Goal: Task Accomplishment & Management: Complete application form

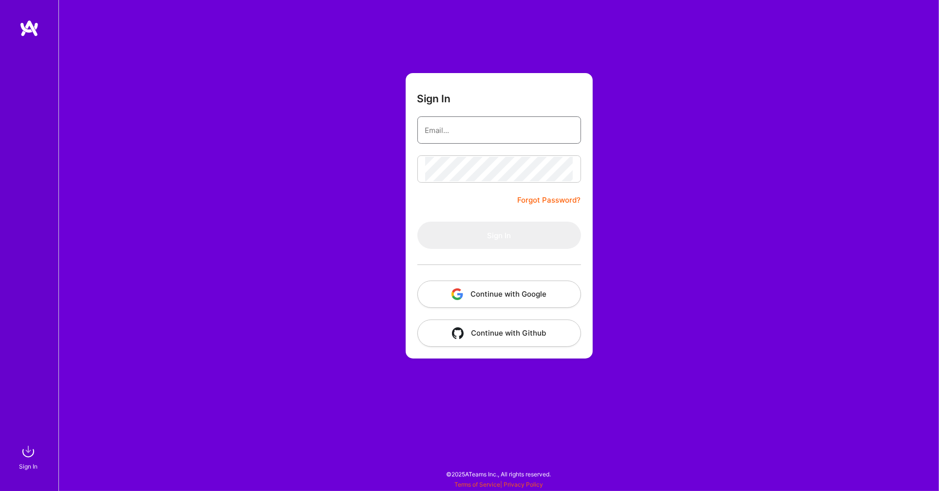
type input "[EMAIL_ADDRESS][DOMAIN_NAME]"
click at [499, 235] on button "Sign In" at bounding box center [499, 235] width 164 height 27
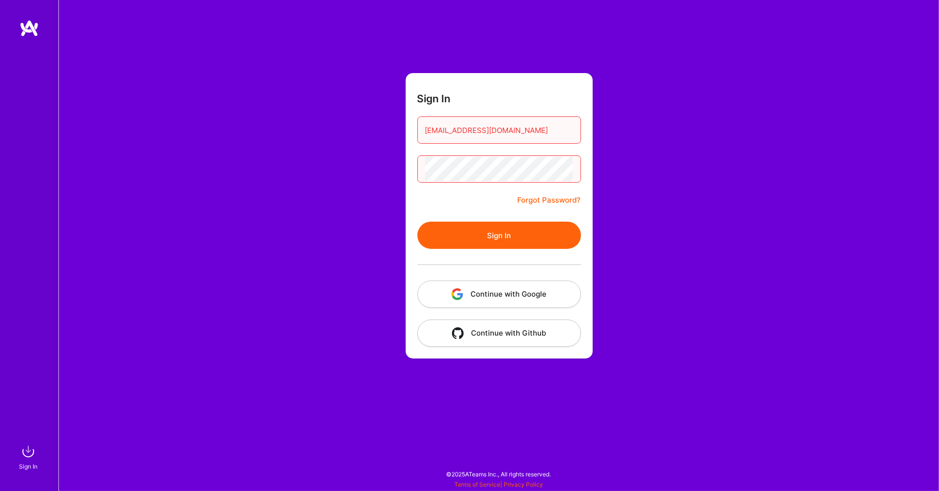
click at [558, 288] on button "Continue with Google" at bounding box center [499, 294] width 164 height 27
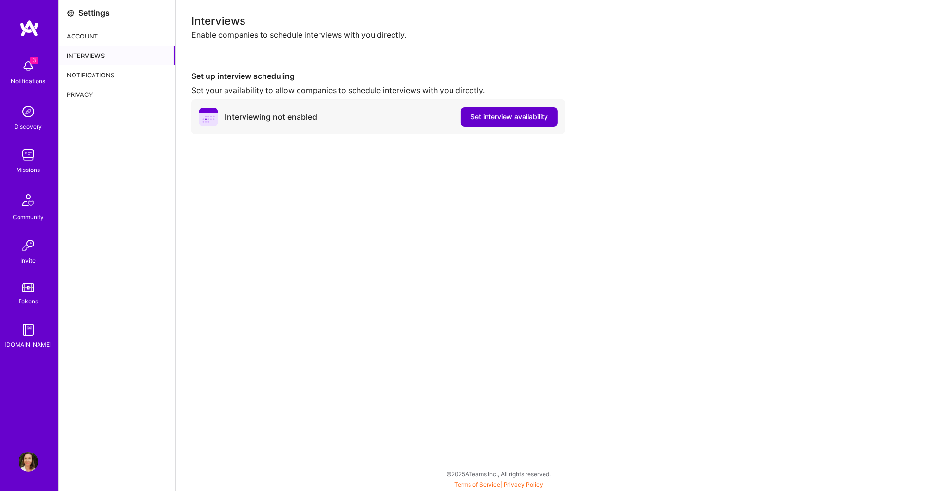
click at [529, 118] on span "Set interview availability" at bounding box center [509, 117] width 77 height 10
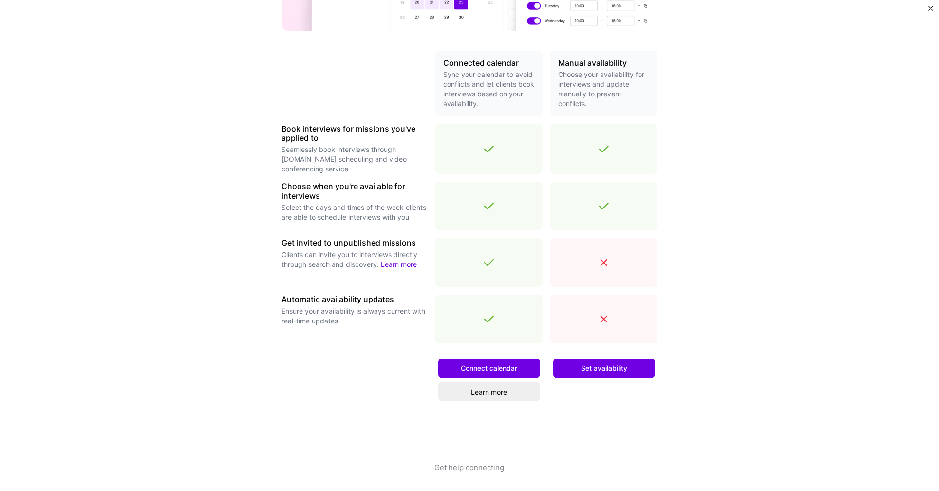
scroll to position [189, 0]
click at [648, 367] on button "Set availability" at bounding box center [604, 369] width 102 height 19
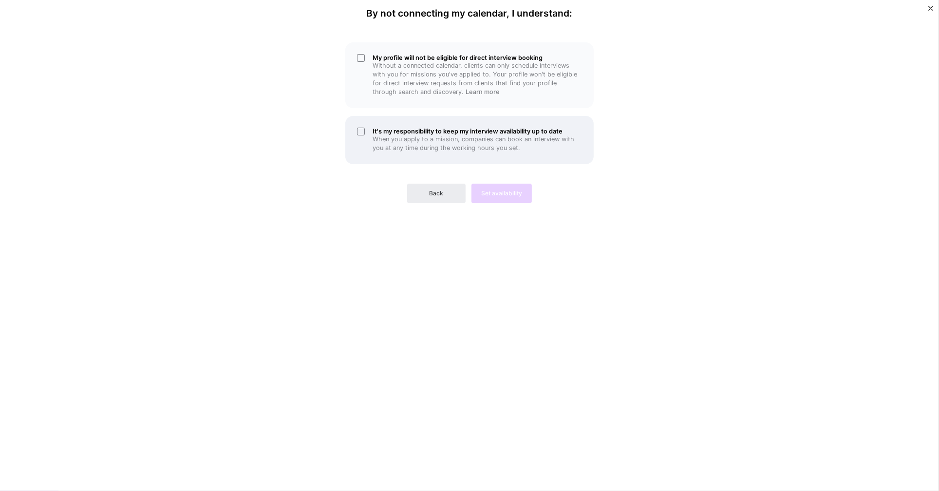
click at [360, 129] on div "It's my responsibility to keep my interview availability up to date When you ap…" at bounding box center [469, 140] width 248 height 48
click at [434, 191] on span "Back" at bounding box center [437, 193] width 14 height 9
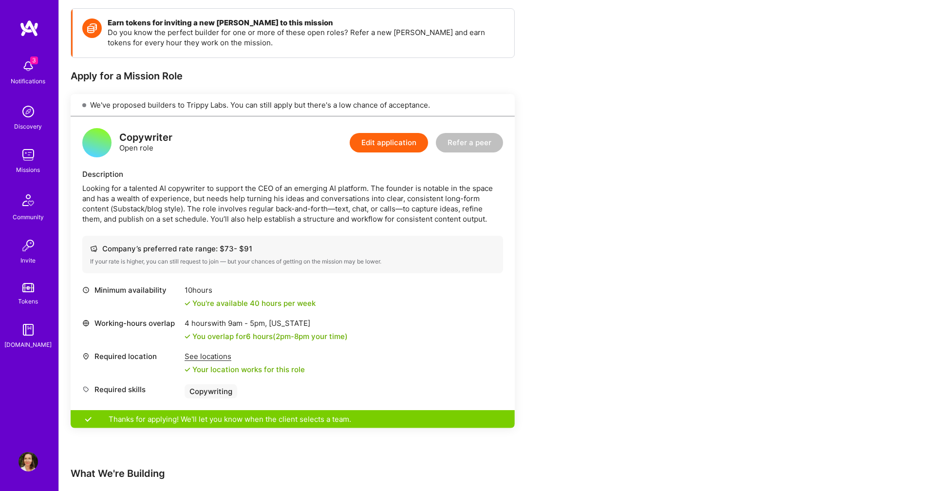
scroll to position [114, 0]
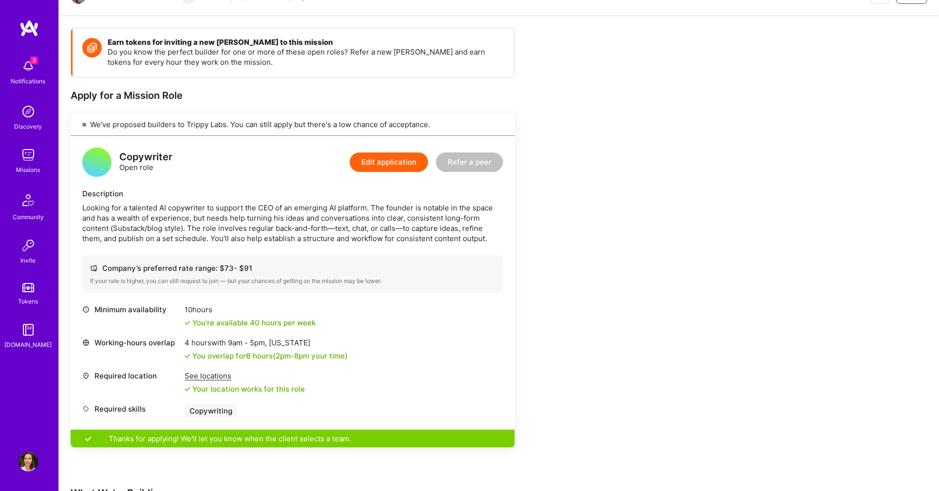
click at [409, 161] on button "Edit application" at bounding box center [389, 161] width 78 height 19
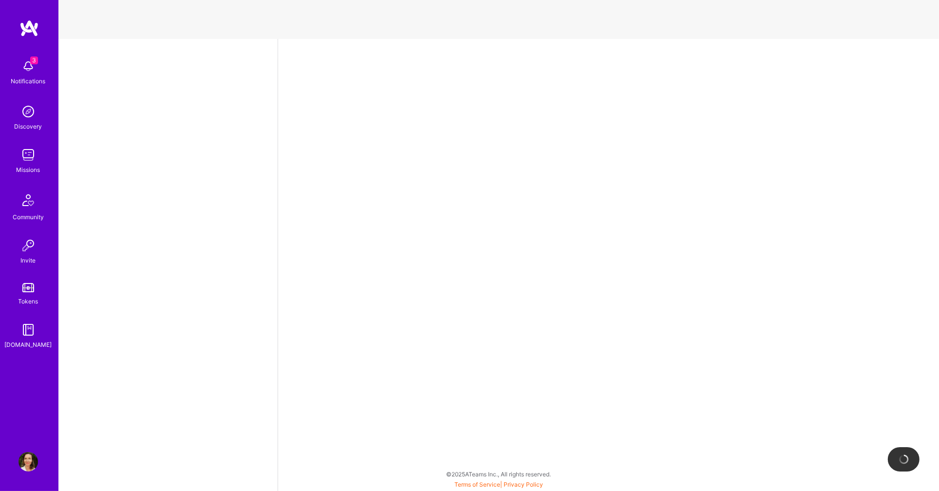
select select "GB"
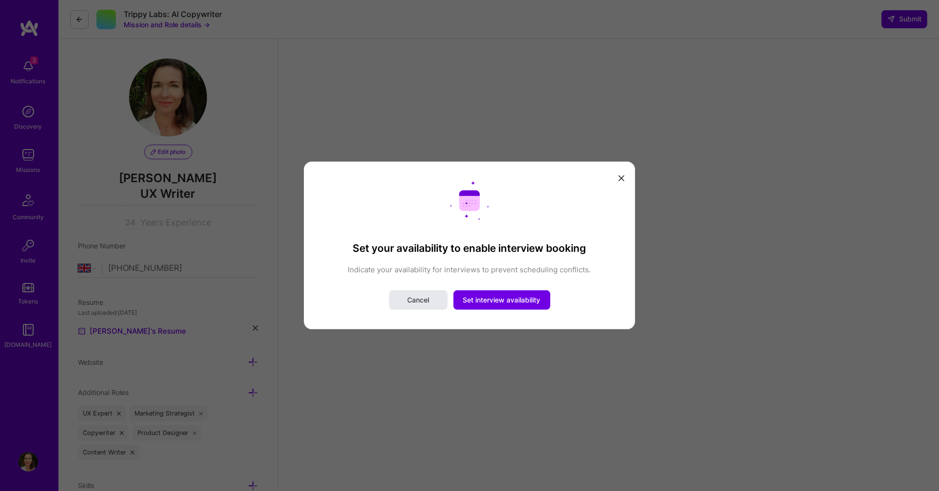
click at [426, 300] on span "Cancel" at bounding box center [418, 300] width 22 height 10
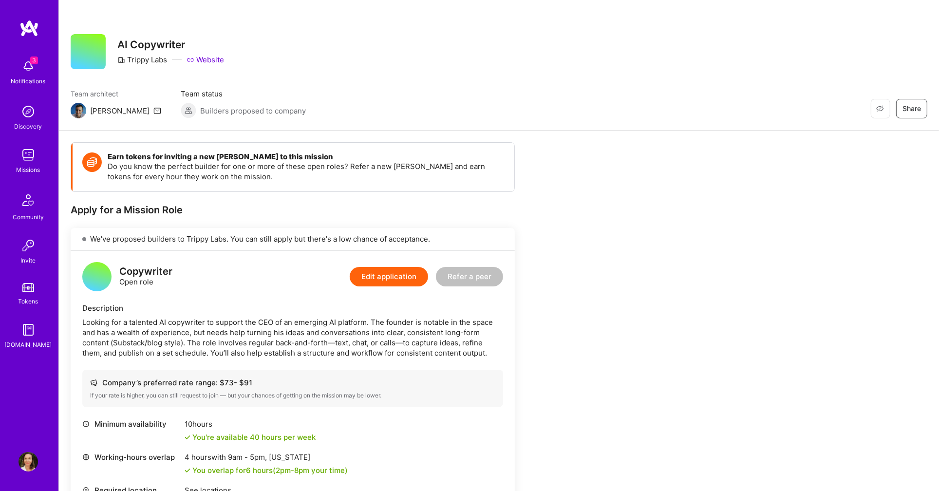
click at [413, 275] on button "Edit application" at bounding box center [389, 276] width 78 height 19
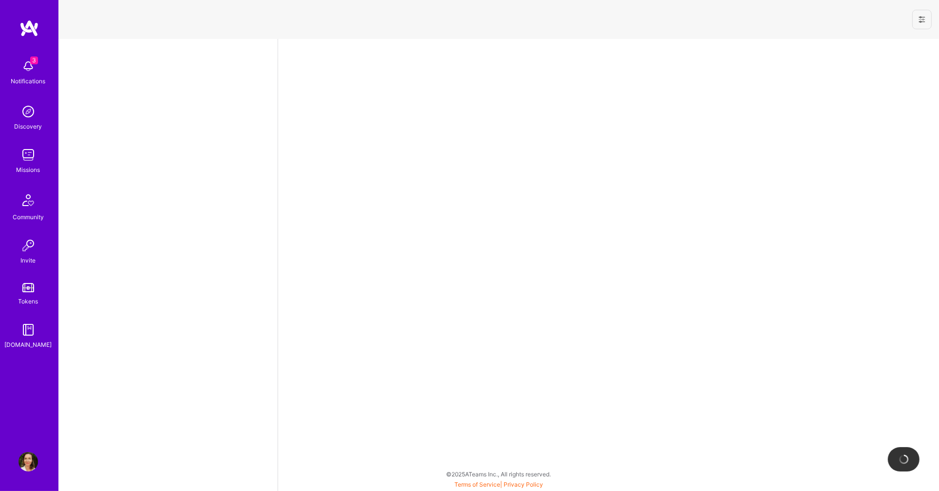
select select "GB"
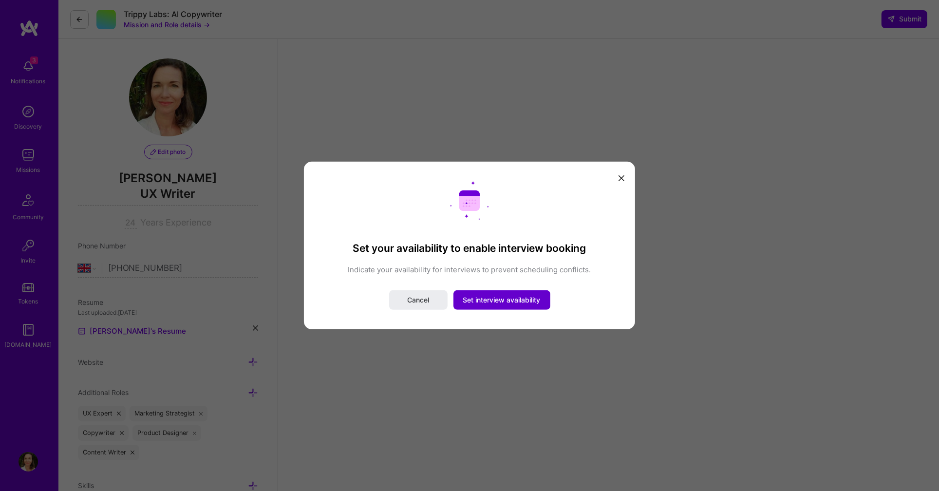
click at [533, 296] on span "Set interview availability" at bounding box center [501, 300] width 77 height 10
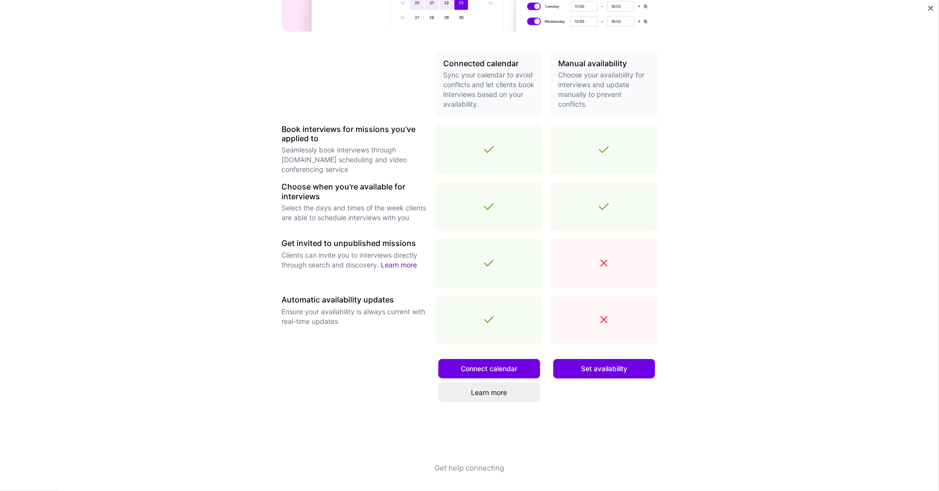
scroll to position [189, 0]
click at [525, 366] on button "Connect calendar" at bounding box center [489, 369] width 102 height 19
click at [503, 397] on link "Learn more" at bounding box center [489, 392] width 102 height 19
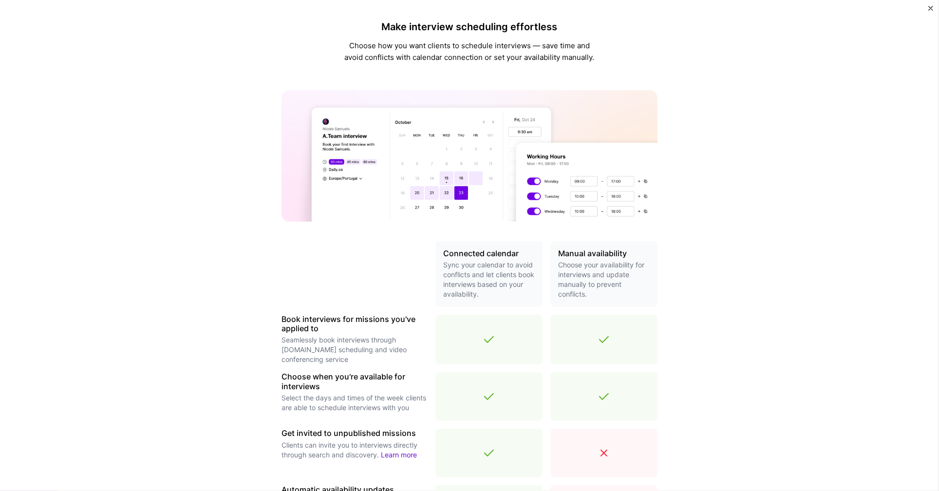
scroll to position [0, 0]
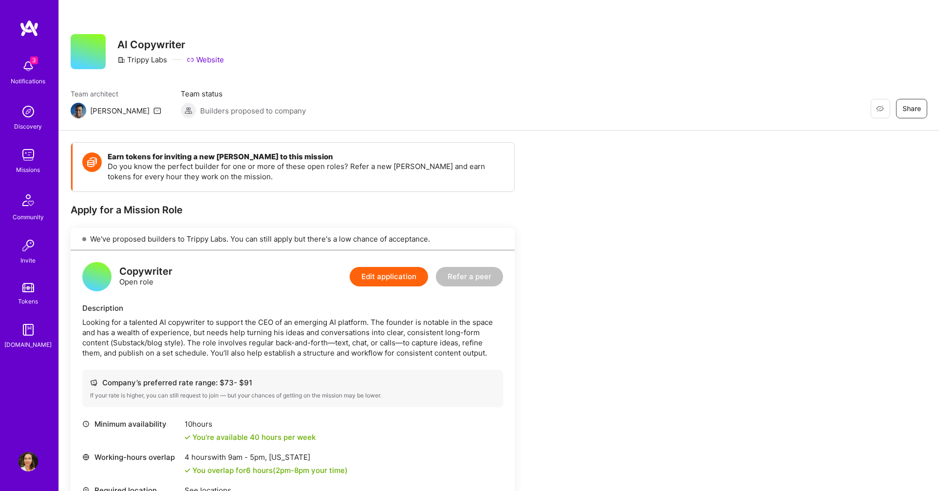
click at [31, 287] on img at bounding box center [28, 287] width 12 height 9
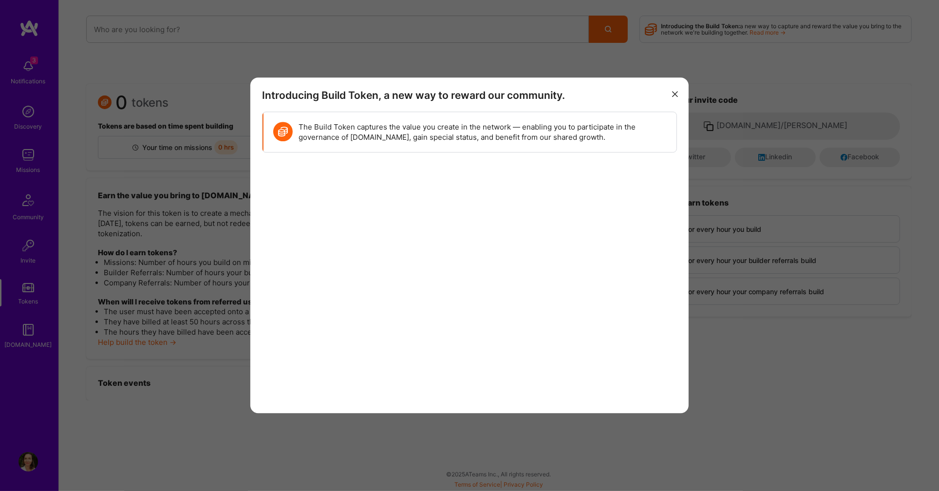
click at [674, 95] on icon "modal" at bounding box center [675, 94] width 6 height 6
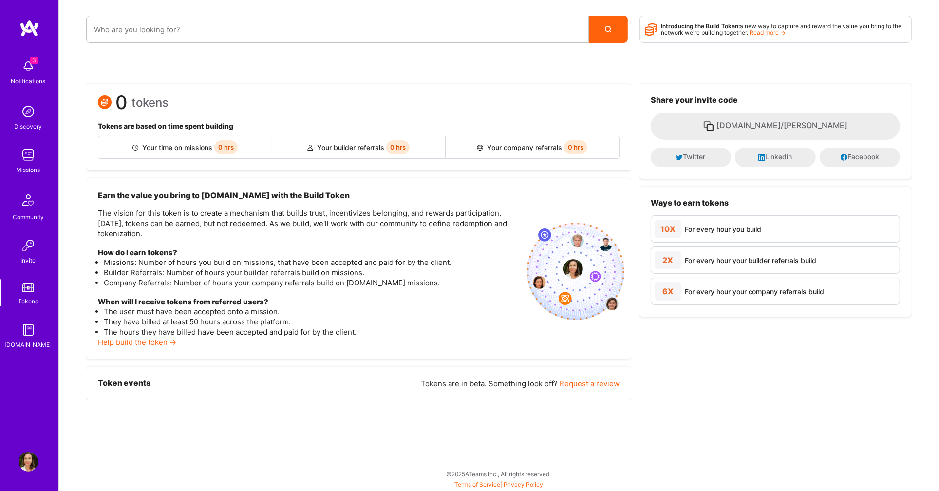
click at [32, 63] on span "3" at bounding box center [34, 61] width 8 height 8
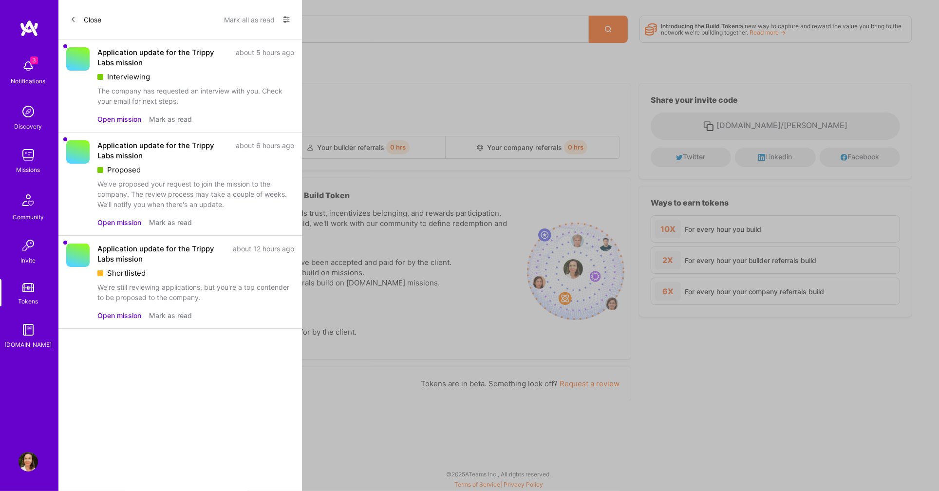
click at [124, 53] on div "Application update for the Trippy Labs mission" at bounding box center [163, 57] width 132 height 20
click at [128, 114] on button "Open mission" at bounding box center [119, 119] width 44 height 10
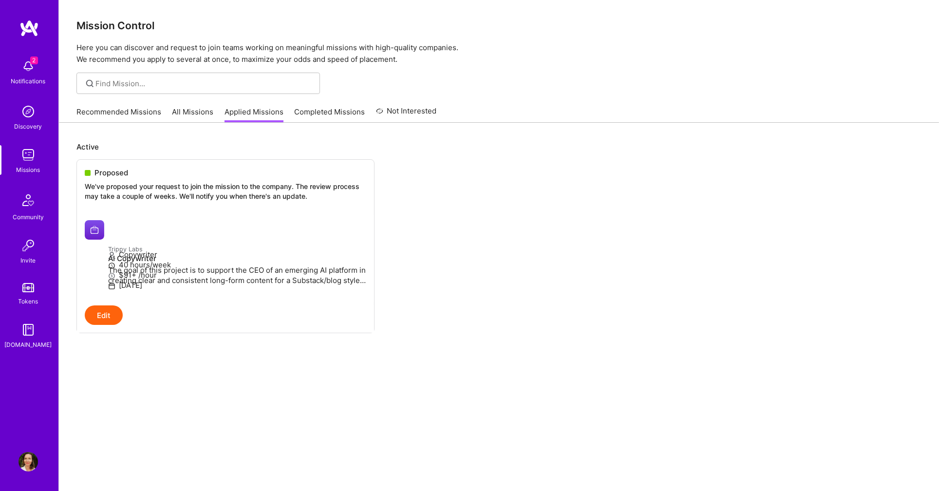
click at [189, 112] on link "All Missions" at bounding box center [192, 115] width 41 height 16
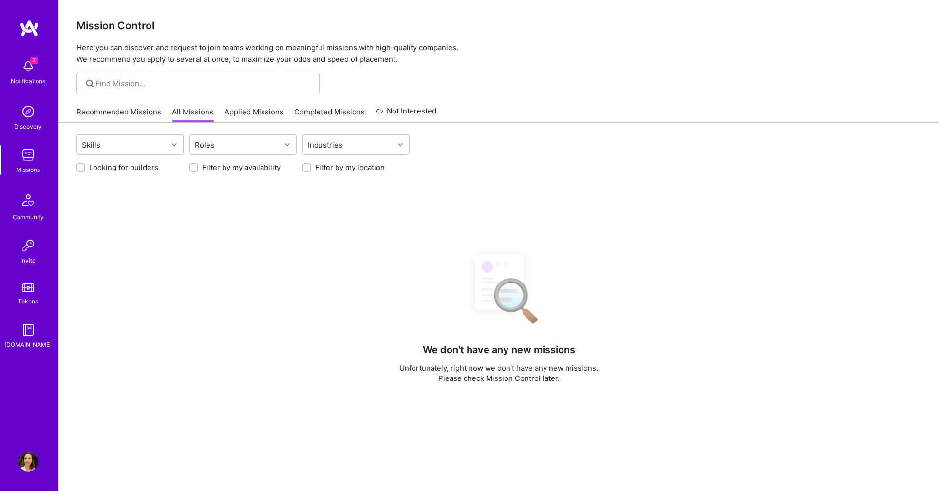
click at [155, 115] on link "Recommended Missions" at bounding box center [118, 115] width 85 height 16
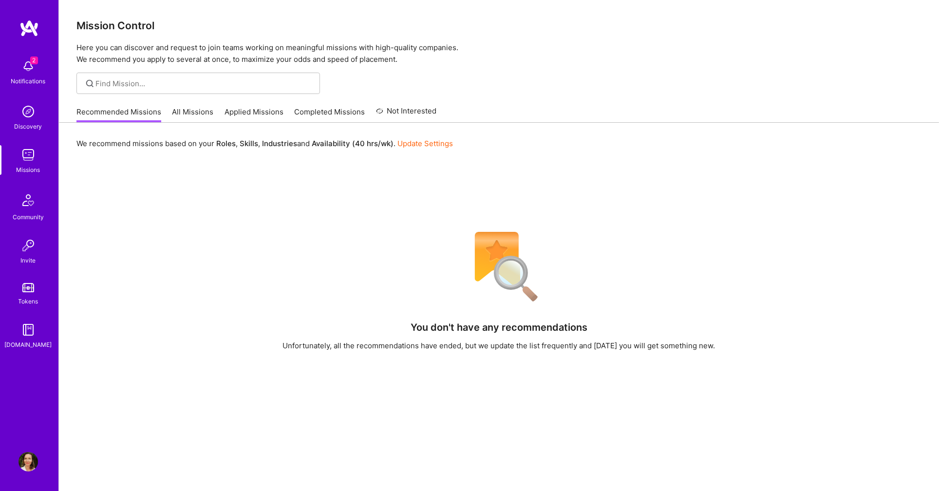
click at [33, 69] on img at bounding box center [28, 66] width 19 height 19
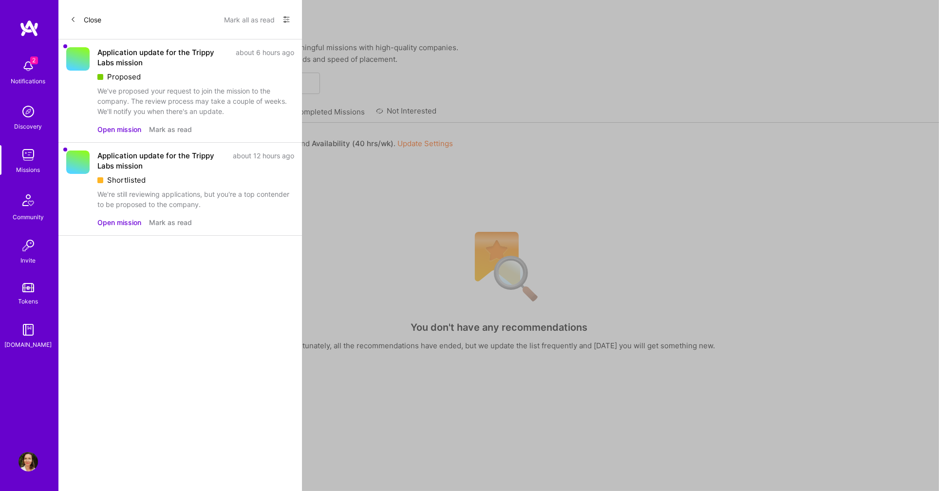
click at [105, 128] on button "Open mission" at bounding box center [119, 129] width 44 height 10
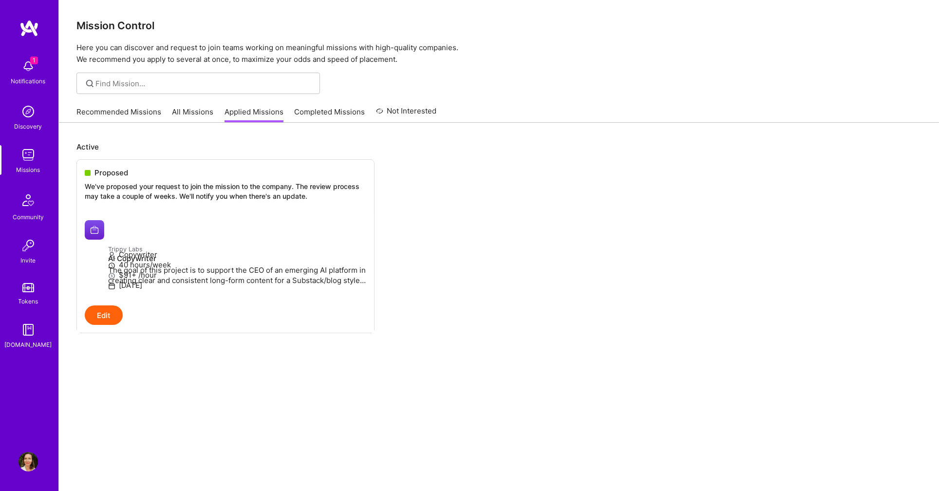
click at [34, 70] on img at bounding box center [28, 66] width 19 height 19
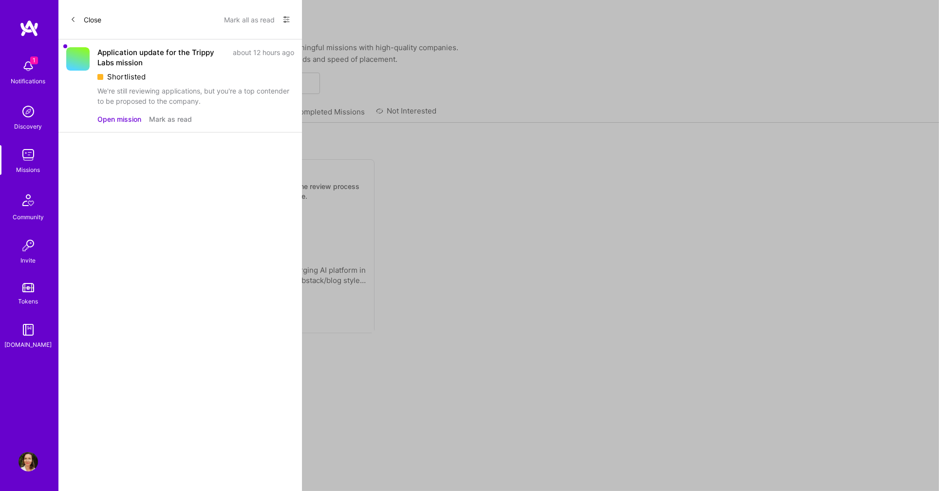
click at [103, 116] on button "Open mission" at bounding box center [119, 119] width 44 height 10
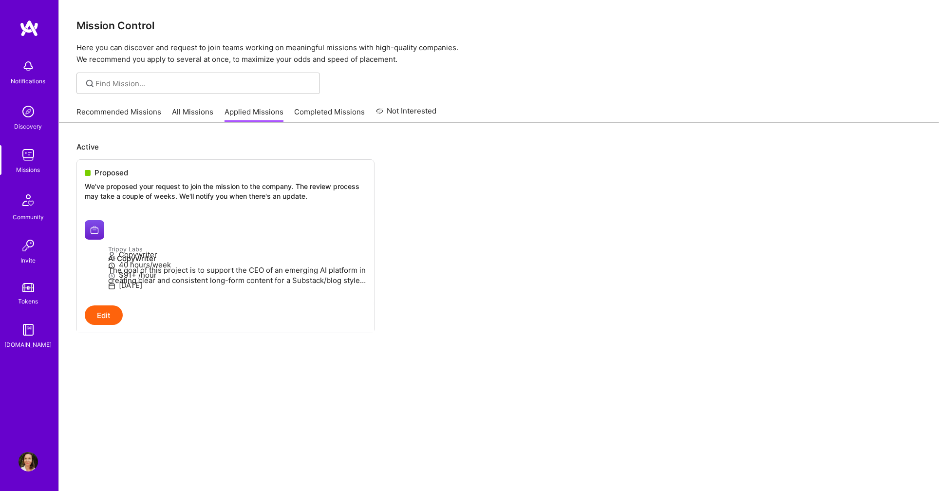
click at [35, 74] on img at bounding box center [28, 66] width 19 height 19
click at [34, 122] on div "Discovery" at bounding box center [29, 126] width 28 height 10
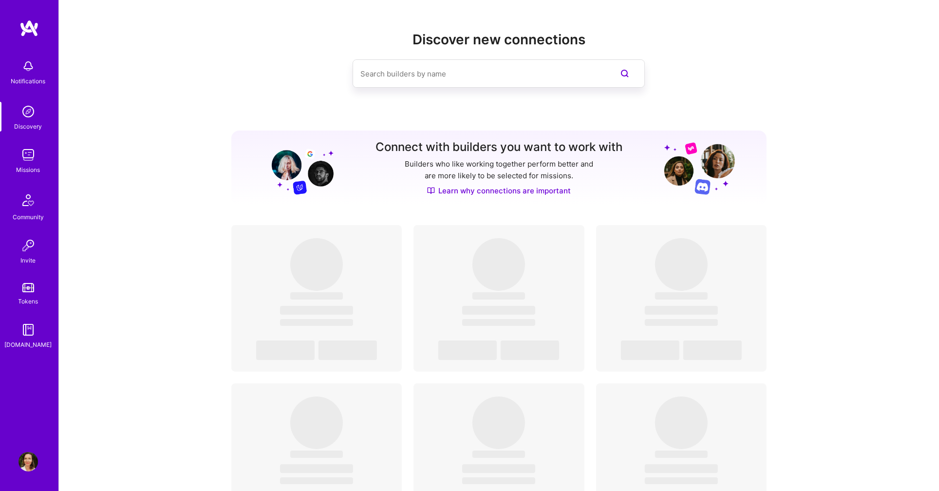
click at [27, 204] on img at bounding box center [28, 200] width 23 height 23
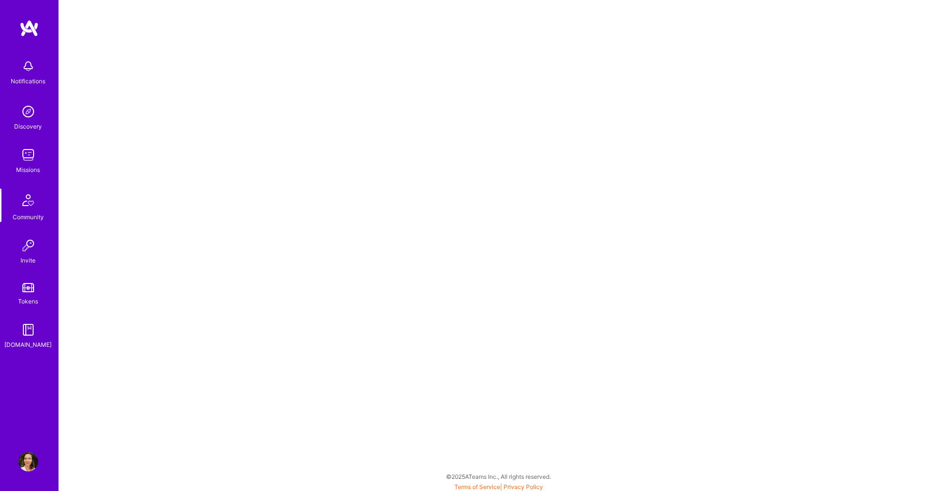
click at [31, 465] on img at bounding box center [28, 461] width 19 height 19
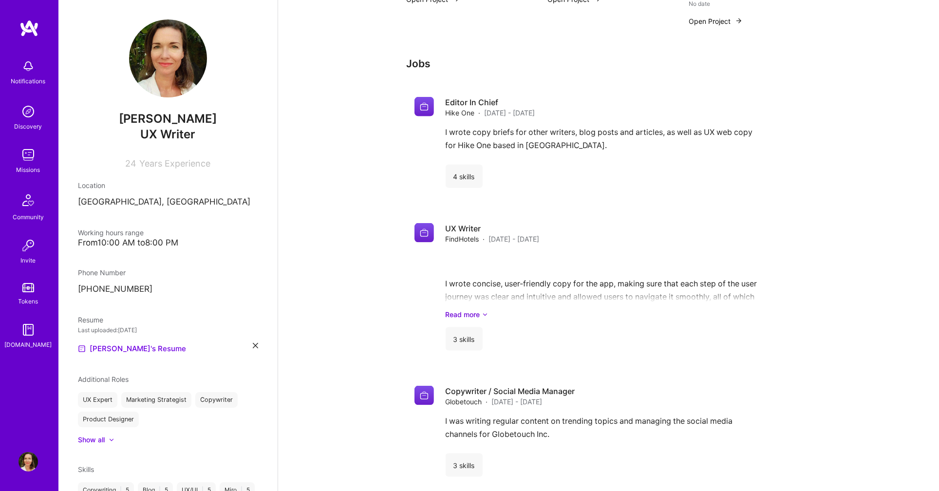
click at [30, 83] on div "Notifications" at bounding box center [28, 81] width 35 height 10
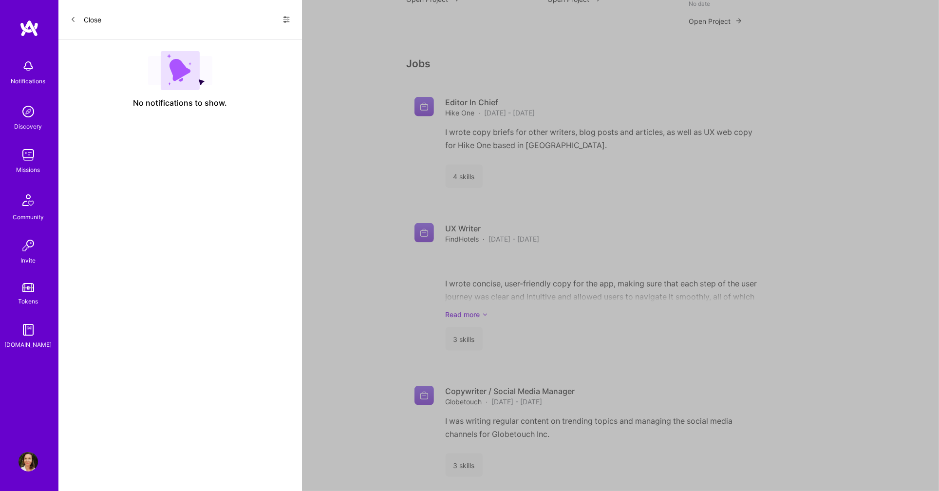
click at [24, 165] on div "Missions" at bounding box center [29, 170] width 24 height 10
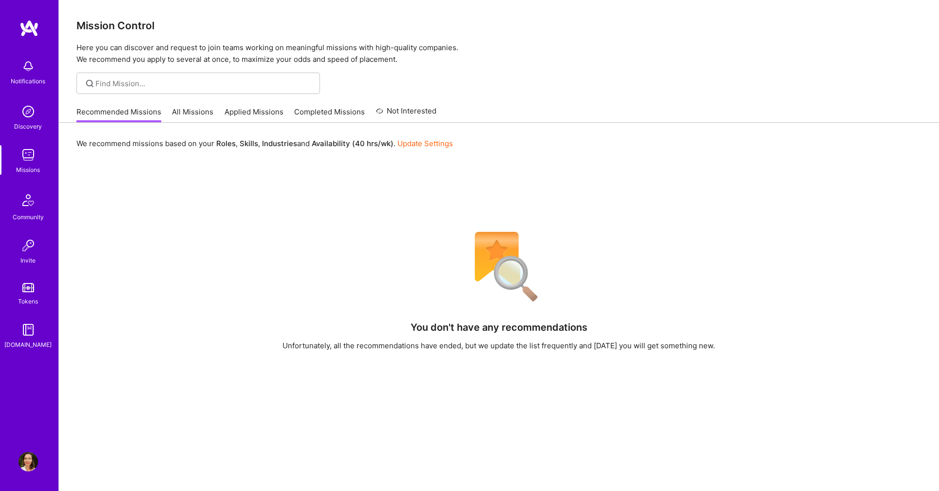
click at [242, 113] on link "Applied Missions" at bounding box center [254, 115] width 59 height 16
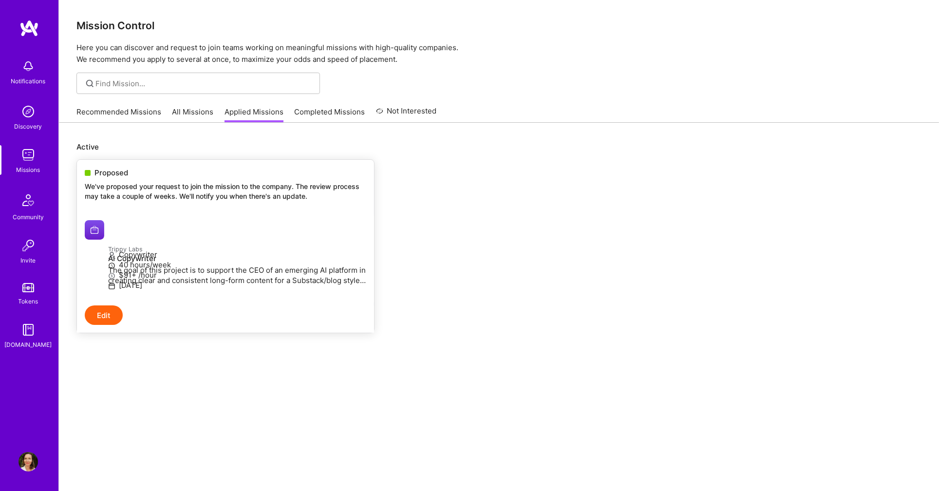
click at [103, 325] on button "Edit" at bounding box center [104, 314] width 38 height 19
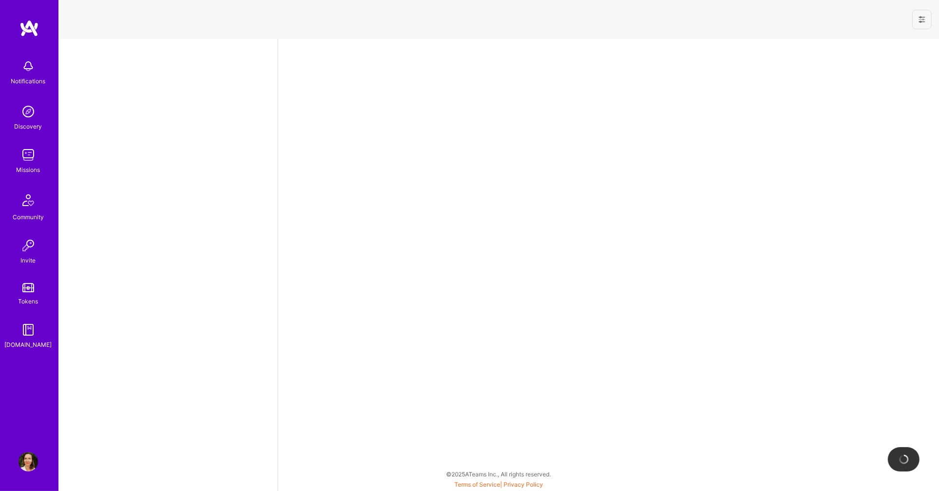
select select "GB"
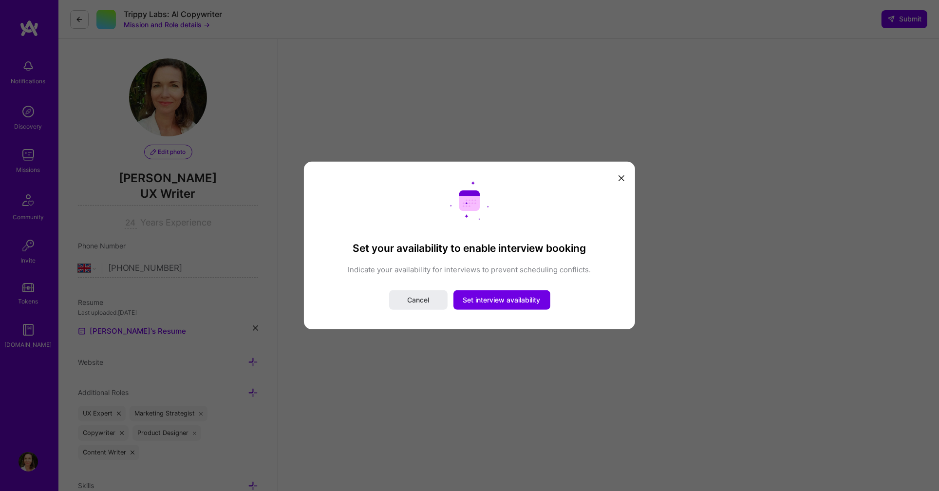
click at [624, 176] on icon "modal" at bounding box center [622, 178] width 6 height 6
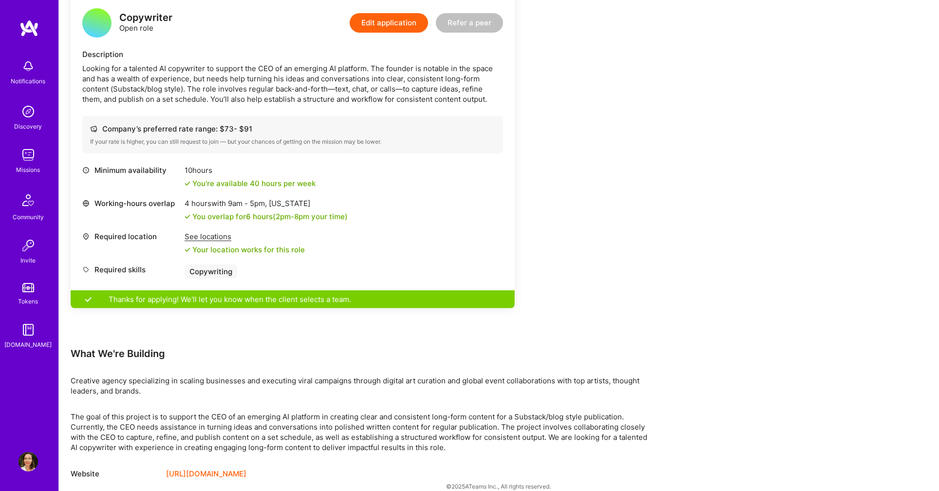
scroll to position [253, 0]
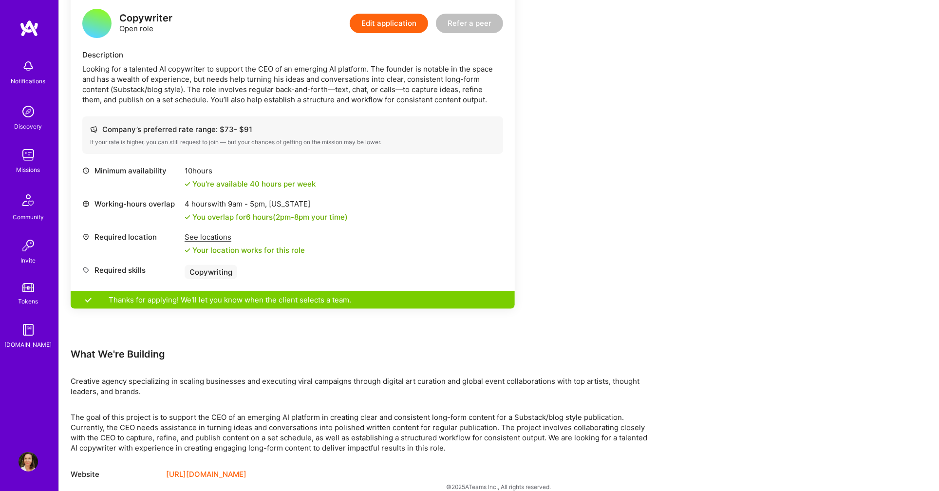
click at [189, 469] on link "[URL][DOMAIN_NAME]" at bounding box center [206, 475] width 80 height 12
